Goal: Check status: Check status

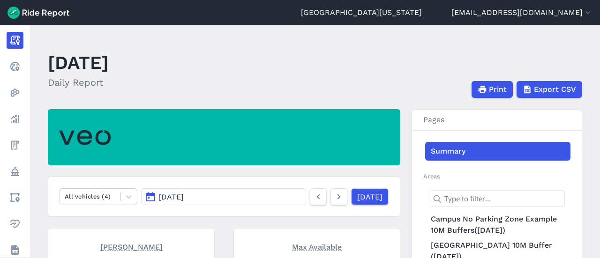
scroll to position [84, 0]
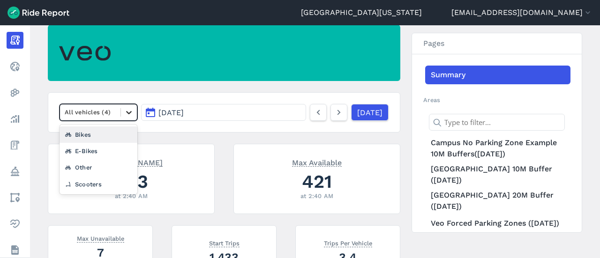
click at [126, 110] on icon at bounding box center [128, 112] width 9 height 9
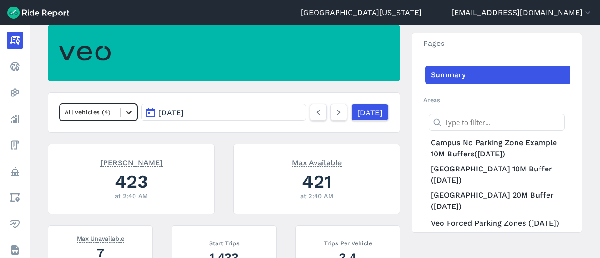
click at [126, 110] on icon at bounding box center [128, 112] width 9 height 9
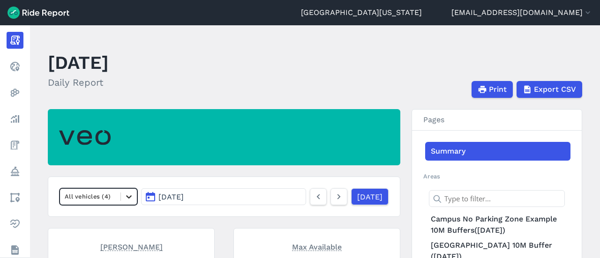
scroll to position [0, 0]
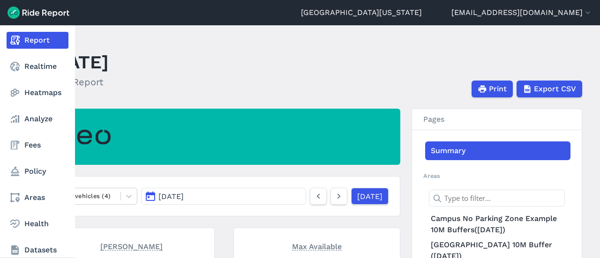
click at [34, 42] on link "Report" at bounding box center [38, 40] width 62 height 17
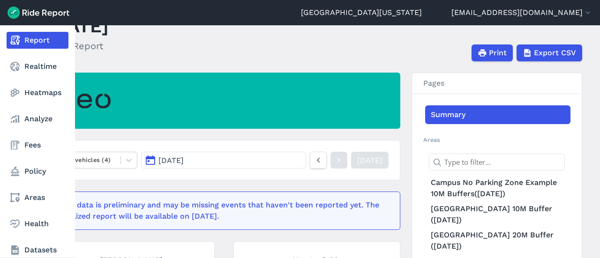
scroll to position [36, 0]
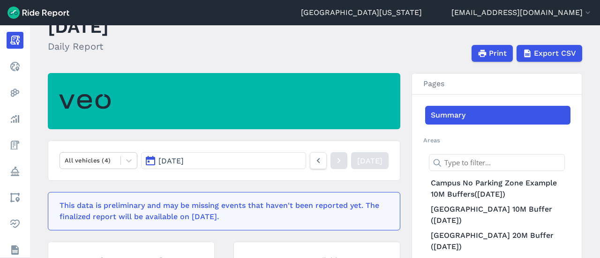
click at [230, 164] on button "[DATE]" at bounding box center [223, 160] width 165 height 17
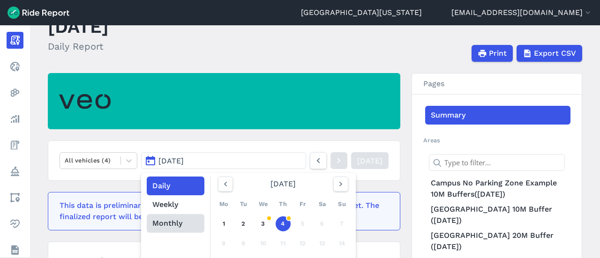
click at [178, 219] on button "Monthly" at bounding box center [176, 223] width 58 height 19
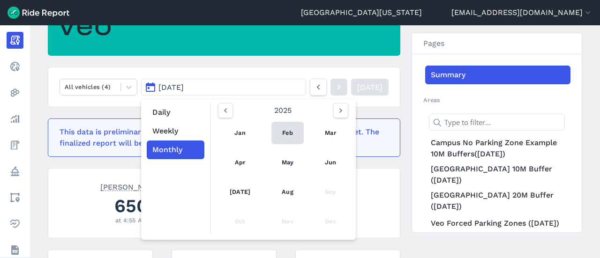
scroll to position [110, 0]
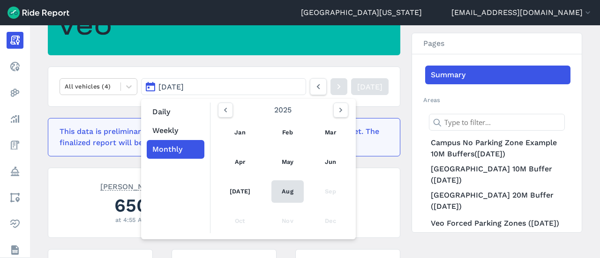
click at [277, 190] on link "Aug" at bounding box center [287, 191] width 32 height 22
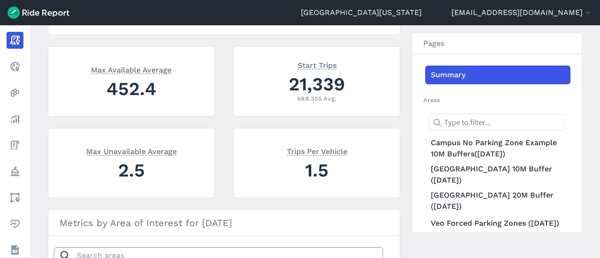
scroll to position [182, 0]
